Goal: Task Accomplishment & Management: Manage account settings

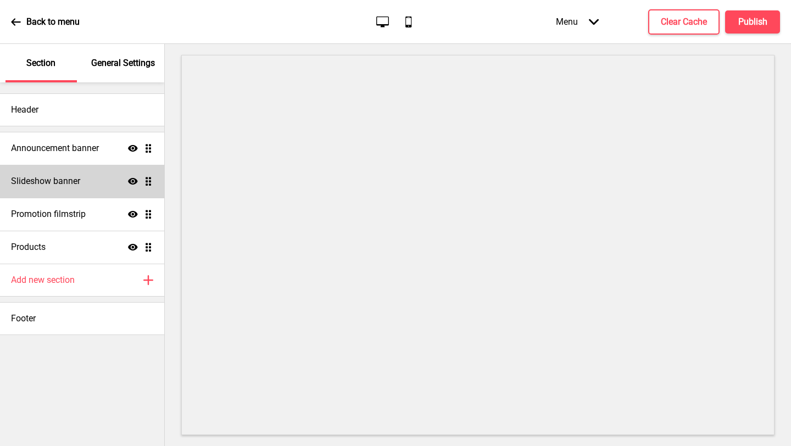
click at [83, 180] on div "Slideshow banner Show Drag" at bounding box center [82, 181] width 164 height 33
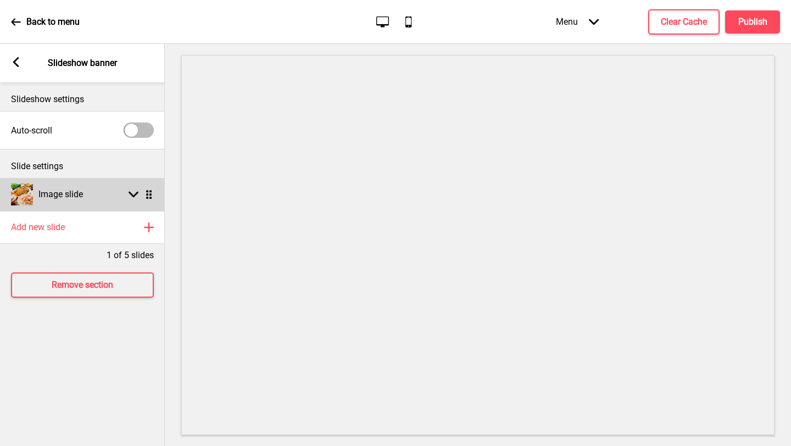
click at [142, 194] on div "Arrow down Drag" at bounding box center [138, 194] width 31 height 10
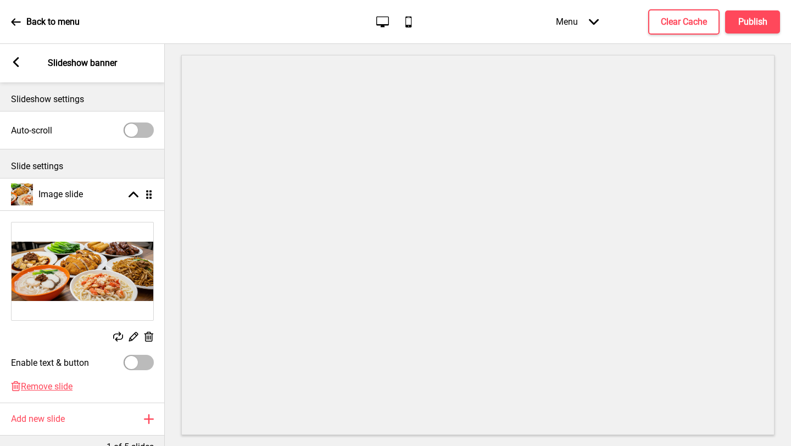
click at [131, 337] on rect at bounding box center [133, 337] width 12 height 12
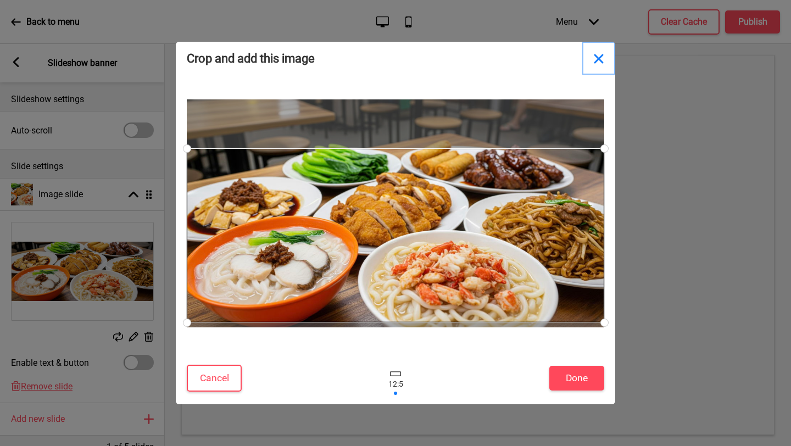
click at [600, 59] on button "Close" at bounding box center [598, 58] width 33 height 33
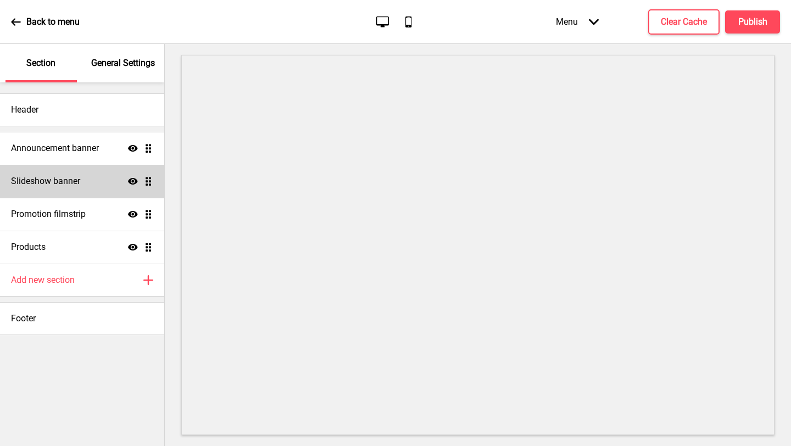
click at [87, 186] on div "Slideshow banner Show Drag" at bounding box center [82, 181] width 164 height 33
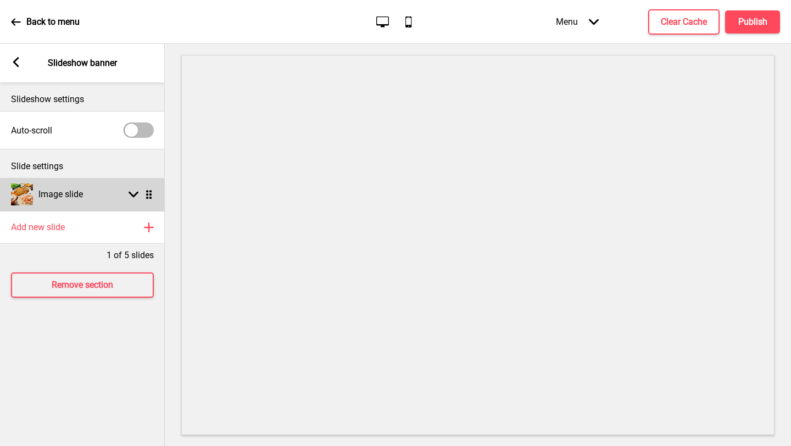
click at [133, 194] on icon at bounding box center [134, 195] width 10 height 6
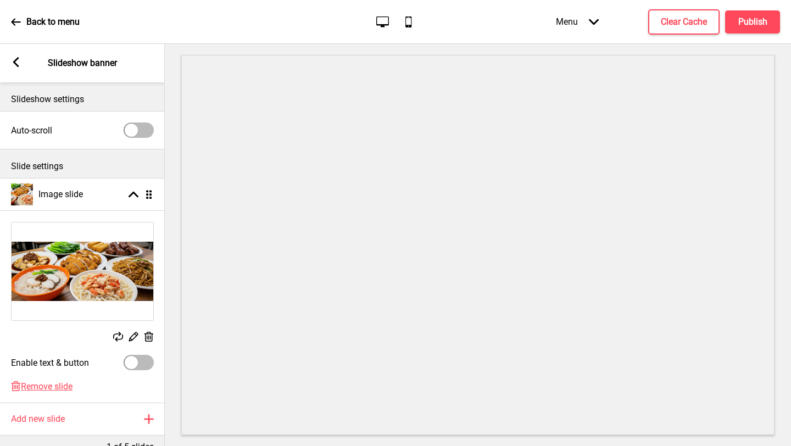
click at [136, 334] on icon at bounding box center [133, 336] width 9 height 9
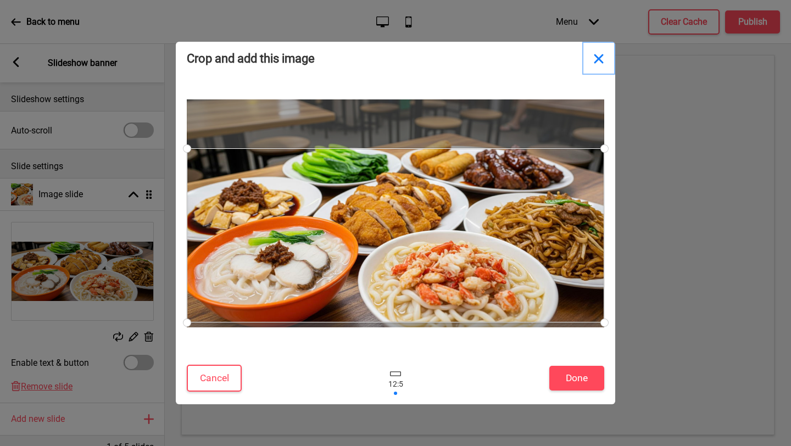
click at [599, 59] on button "Close" at bounding box center [598, 58] width 33 height 33
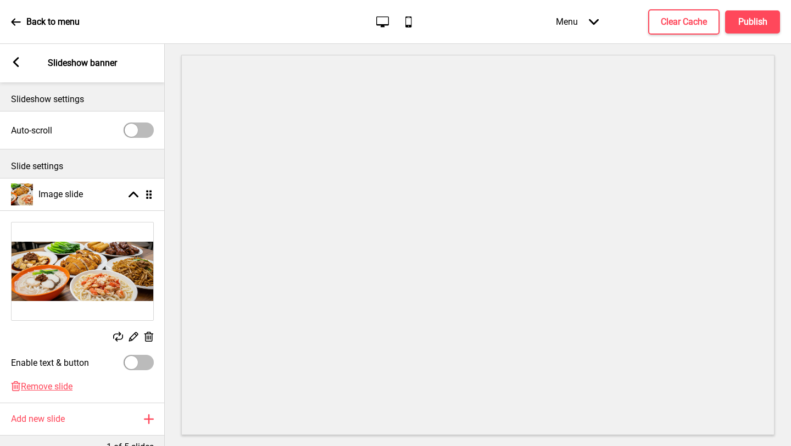
click at [149, 337] on rect at bounding box center [149, 337] width 12 height 12
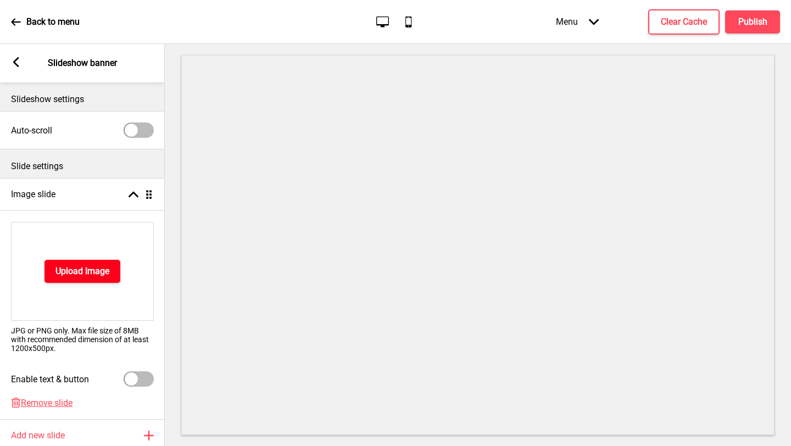
click at [98, 272] on h4 "Upload Image" at bounding box center [82, 271] width 54 height 12
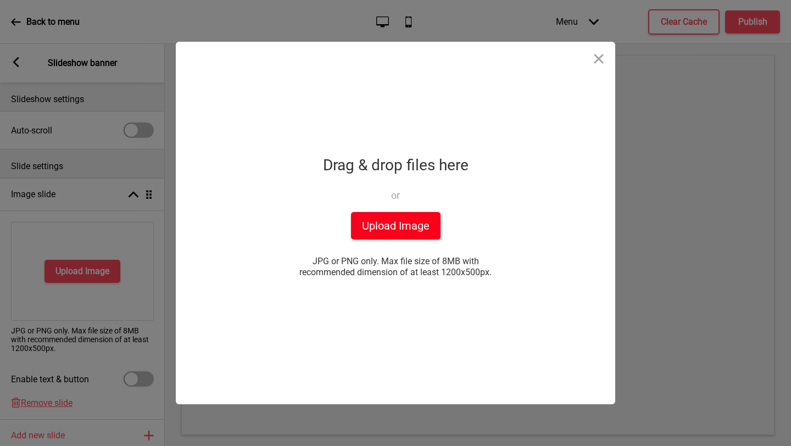
click at [391, 226] on button "Upload Image" at bounding box center [396, 225] width 90 height 27
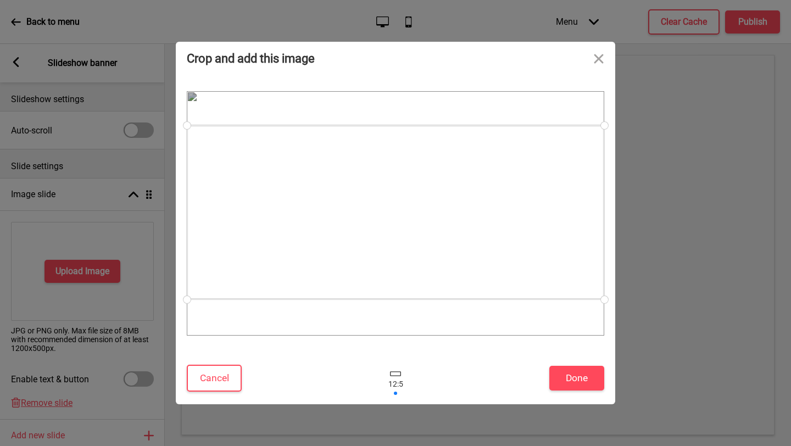
click at [526, 258] on div at bounding box center [395, 212] width 417 height 174
drag, startPoint x: 525, startPoint y: 253, endPoint x: 540, endPoint y: 222, distance: 34.2
click at [540, 223] on div at bounding box center [395, 188] width 417 height 174
click at [577, 366] on button "Done" at bounding box center [576, 378] width 55 height 25
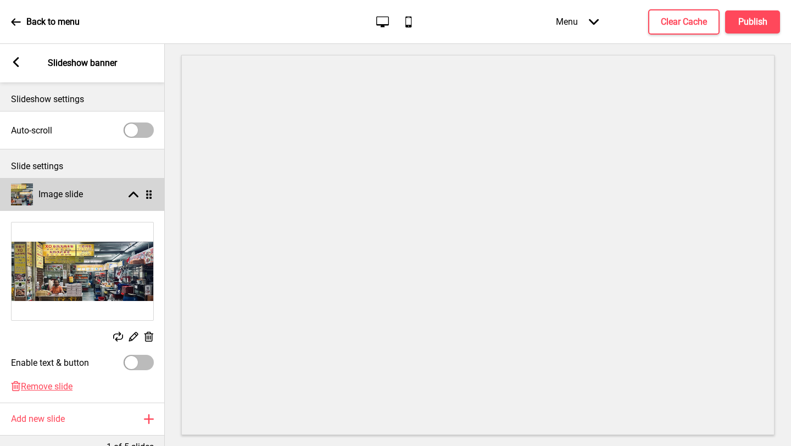
click at [129, 198] on rect at bounding box center [134, 194] width 10 height 10
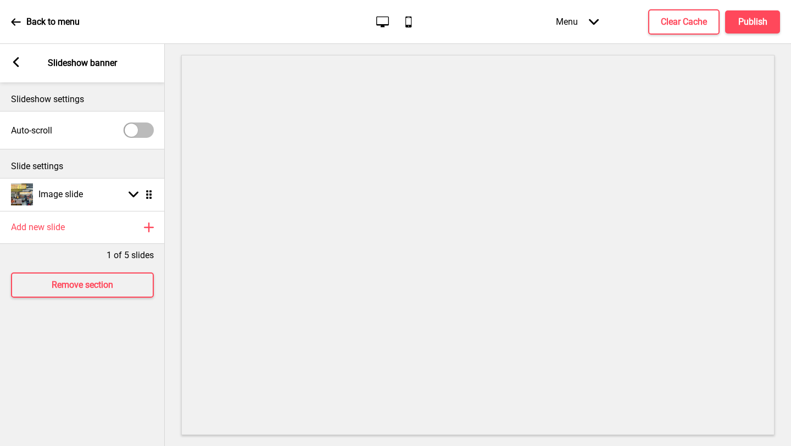
click at [13, 65] on rect at bounding box center [16, 62] width 10 height 10
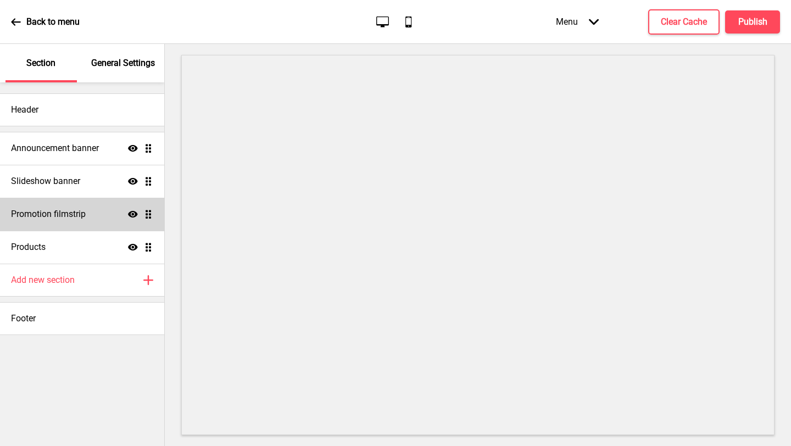
click at [146, 214] on ul "Announcement banner Show Drag Slideshow banner Show Drag Promotion filmstrip Sh…" at bounding box center [82, 198] width 164 height 132
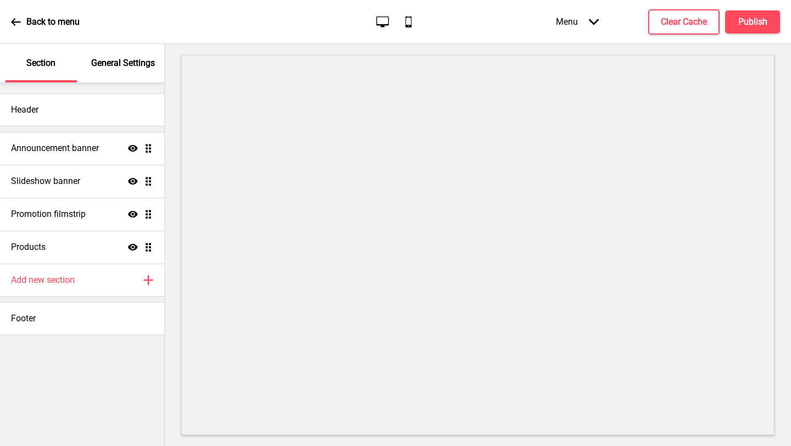
click at [29, 26] on p "Back to menu" at bounding box center [52, 22] width 53 height 12
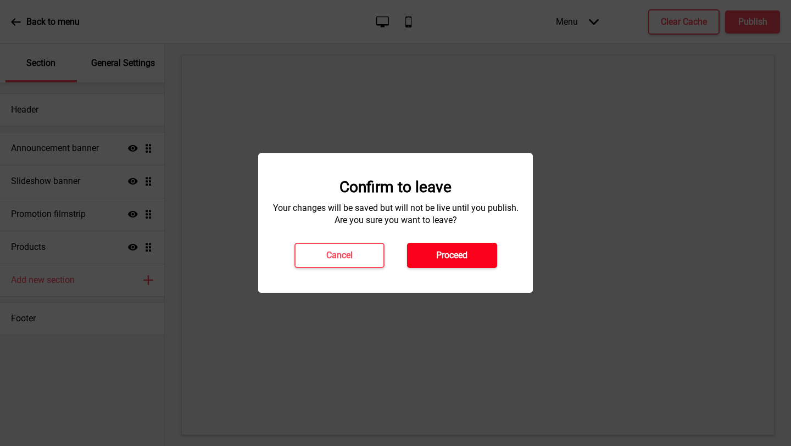
click at [453, 260] on h4 "Proceed" at bounding box center [451, 255] width 31 height 12
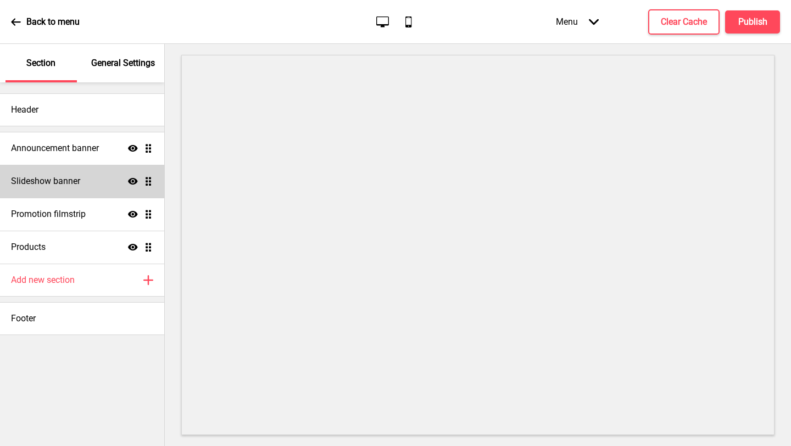
click at [96, 174] on div "Slideshow banner Show Drag" at bounding box center [82, 181] width 164 height 33
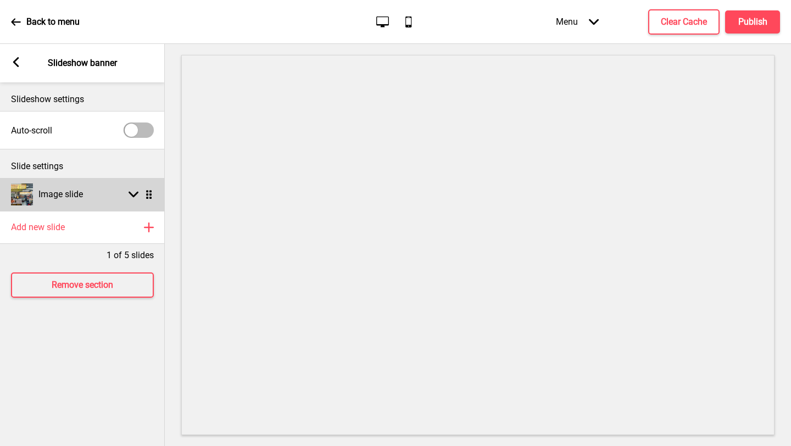
click at [129, 193] on rect at bounding box center [134, 194] width 10 height 10
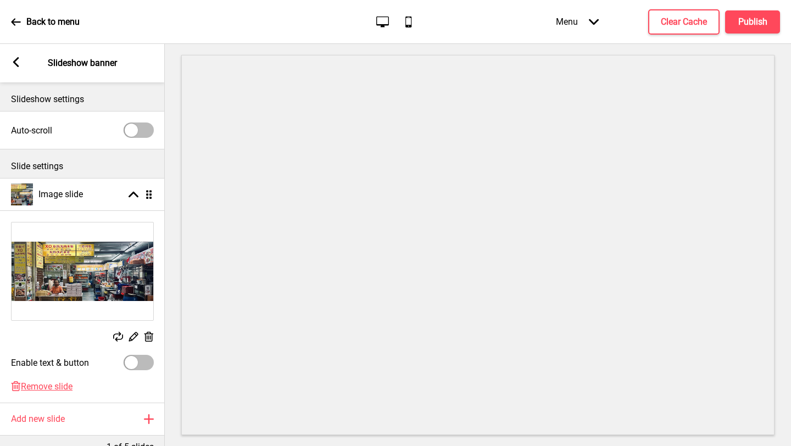
click at [105, 288] on img at bounding box center [83, 271] width 142 height 98
click at [112, 270] on img at bounding box center [83, 271] width 142 height 98
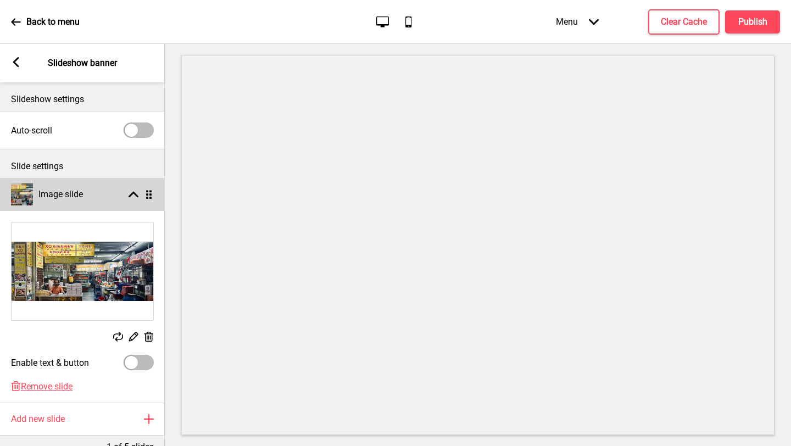
click at [131, 197] on rect at bounding box center [134, 194] width 10 height 10
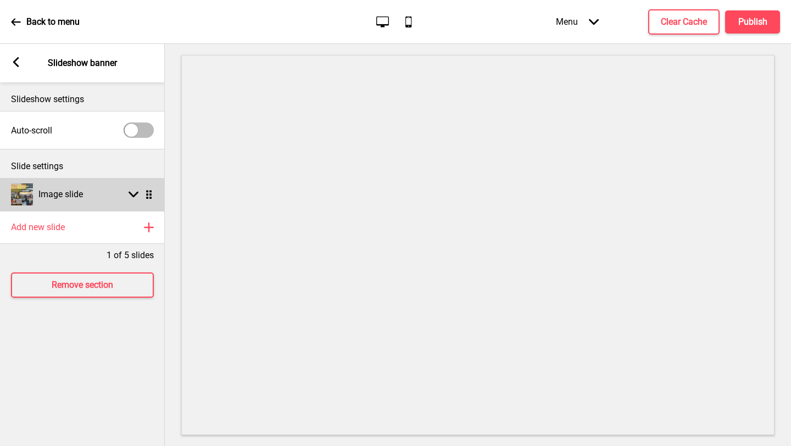
click at [110, 209] on div "Image slide Arrow down Drag" at bounding box center [82, 194] width 165 height 33
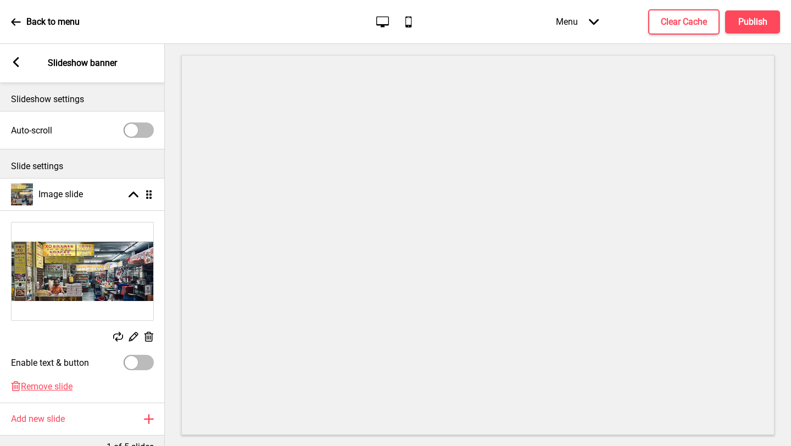
click at [109, 260] on img at bounding box center [83, 271] width 142 height 98
click at [19, 68] on div "Arrow left" at bounding box center [16, 63] width 10 height 12
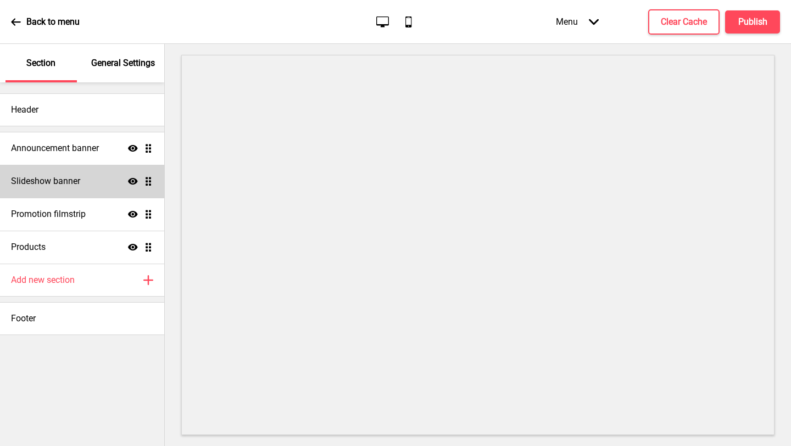
click at [91, 175] on div "Slideshow banner Show Drag" at bounding box center [82, 181] width 164 height 33
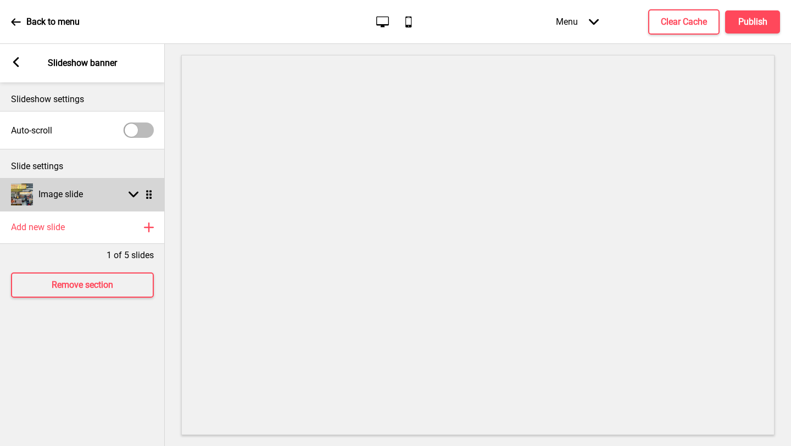
click at [136, 198] on rect at bounding box center [134, 194] width 10 height 10
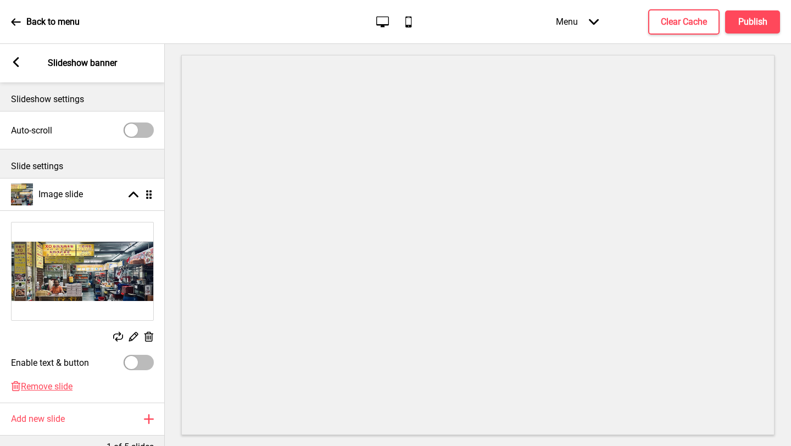
click at [119, 337] on rect at bounding box center [118, 337] width 10 height 10
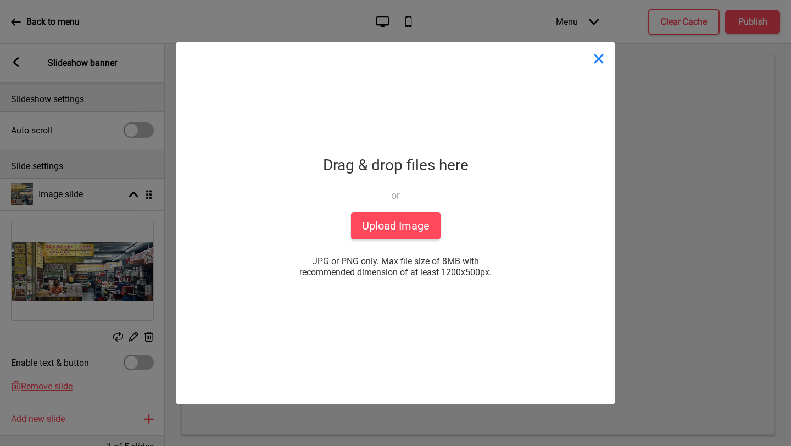
click at [603, 67] on button "Close" at bounding box center [598, 58] width 33 height 33
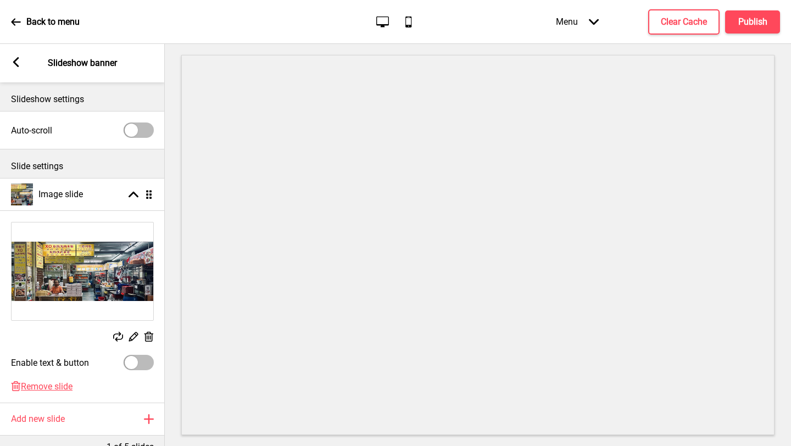
click at [132, 336] on icon at bounding box center [133, 336] width 9 height 9
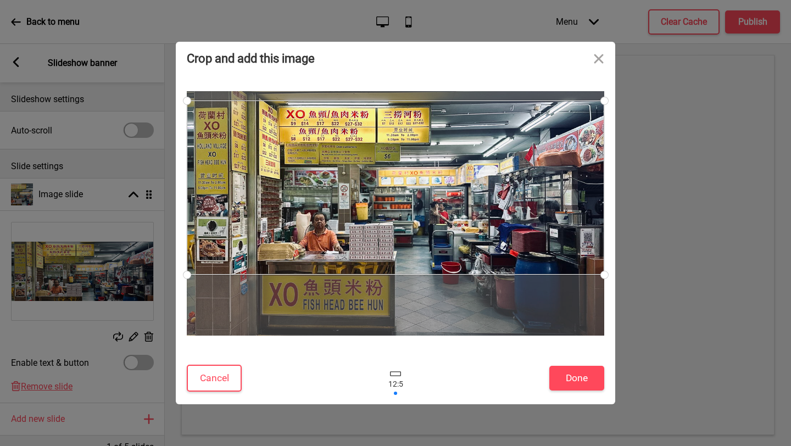
click at [358, 237] on div at bounding box center [395, 188] width 417 height 174
click at [567, 371] on button "Done" at bounding box center [576, 378] width 55 height 25
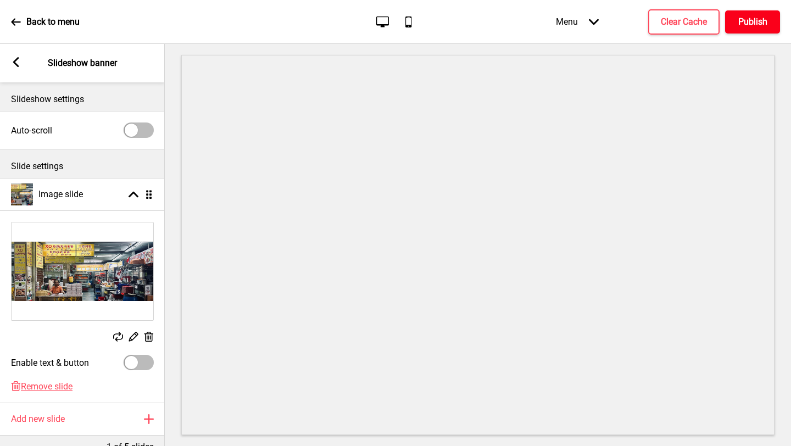
click at [754, 23] on h4 "Publish" at bounding box center [752, 22] width 29 height 12
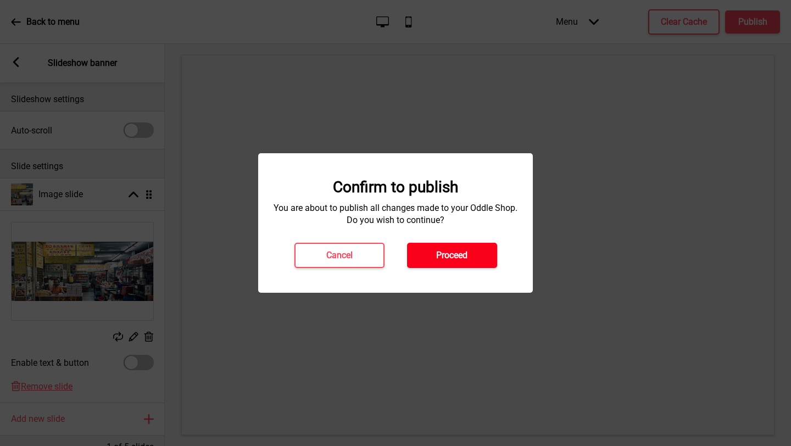
click at [476, 249] on button "Proceed" at bounding box center [452, 255] width 90 height 25
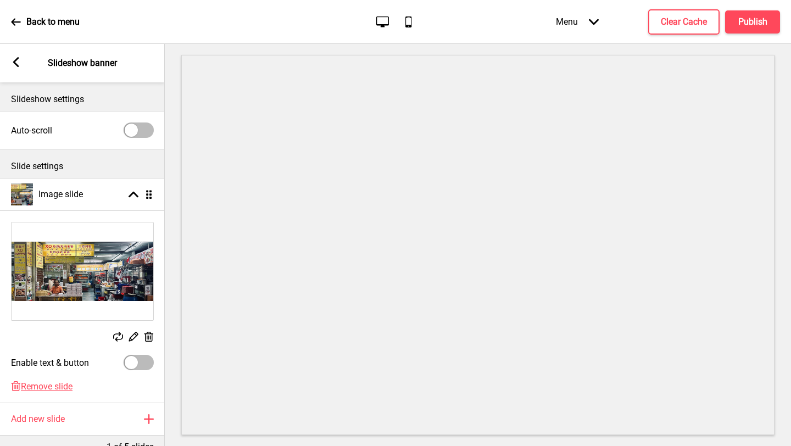
click at [9, 62] on div "Arrow left Slideshow banner" at bounding box center [82, 63] width 165 height 38
click at [16, 19] on icon at bounding box center [16, 22] width 10 height 10
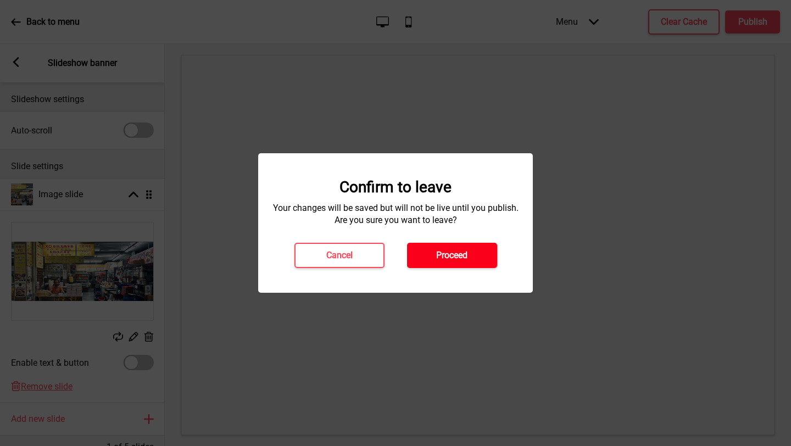
click at [460, 251] on h4 "Proceed" at bounding box center [451, 255] width 31 height 12
